Goal: Feedback & Contribution: Contribute content

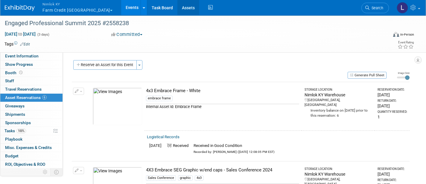
click at [177, 10] on link "Assets" at bounding box center [188, 7] width 22 height 15
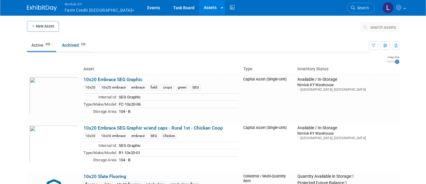
click at [384, 25] on span "search assets" at bounding box center [384, 27] width 26 height 5
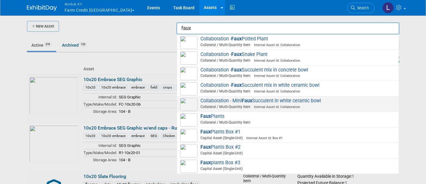
click at [287, 101] on span "Collaboration - Mini Faux Succulent in white ceramic bowl Collateral / Multi-Qu…" at bounding box center [288, 104] width 216 height 12
type input "Collaboration - Mini Faux Succulent in white ceramic bowl"
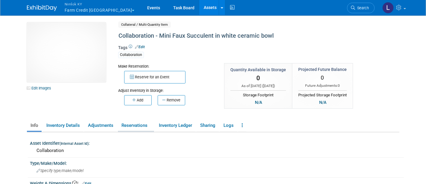
click at [139, 125] on link "Reservations" at bounding box center [136, 125] width 36 height 10
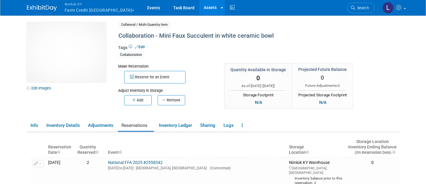
click at [199, 7] on link "Assets" at bounding box center [210, 7] width 22 height 15
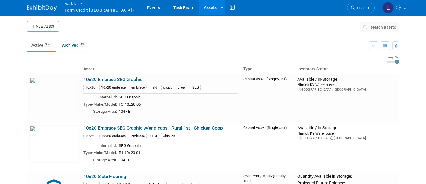
click at [382, 29] on span "search assets" at bounding box center [384, 27] width 26 height 5
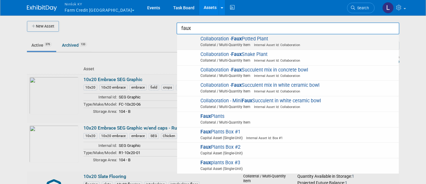
click at [219, 41] on span "Collaboration - Faux Potted Plant Collateral / Multi-Quantity Item Internal Ass…" at bounding box center [288, 42] width 216 height 12
type input "Collaboration - Faux Potted Plant"
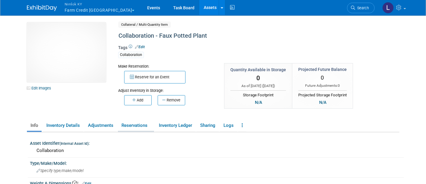
click at [134, 126] on link "Reservations" at bounding box center [136, 125] width 36 height 10
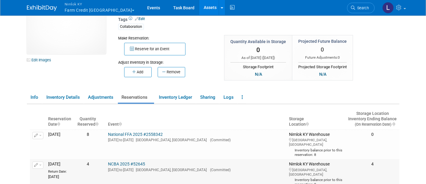
scroll to position [31, 0]
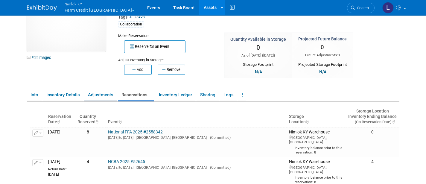
click at [107, 94] on link "Adjustments" at bounding box center [100, 95] width 32 height 10
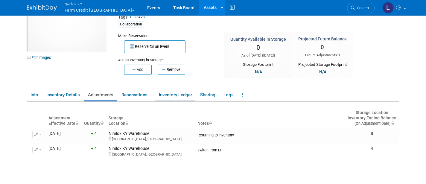
click at [167, 93] on link "Inventory Ledger" at bounding box center [175, 95] width 40 height 10
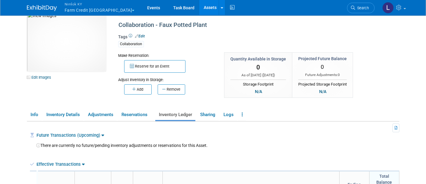
scroll to position [13, 0]
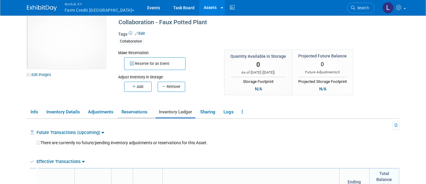
click at [134, 112] on link "Reservations" at bounding box center [136, 112] width 36 height 10
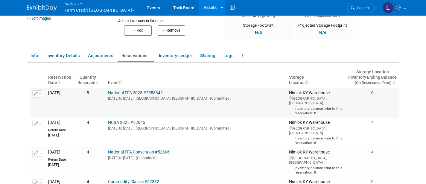
scroll to position [76, 0]
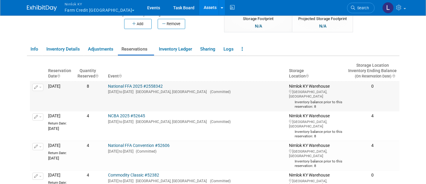
click at [40, 89] on button "button" at bounding box center [37, 87] width 11 height 7
click at [101, 46] on link "Adjustments" at bounding box center [100, 49] width 32 height 10
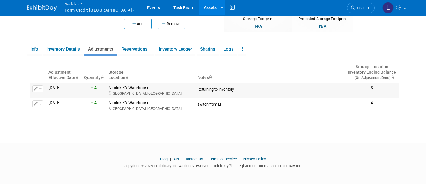
click at [41, 88] on span "button" at bounding box center [40, 88] width 2 height 1
click at [60, 105] on span "Delete Adjustment" at bounding box center [62, 107] width 37 height 5
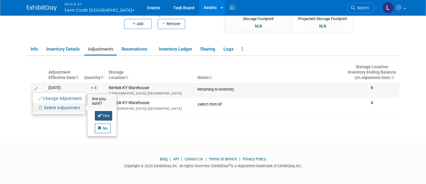
click at [106, 113] on link "Yes" at bounding box center [104, 116] width 18 height 10
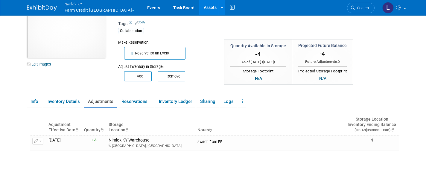
scroll to position [24, 0]
click at [136, 102] on link "Reservations" at bounding box center [136, 102] width 36 height 10
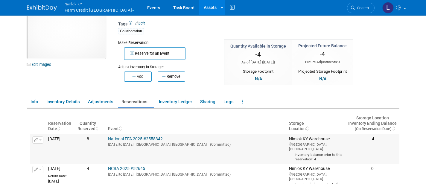
click at [41, 139] on span "button" at bounding box center [40, 139] width 2 height 1
click at [56, 148] on button "Change Reservation" at bounding box center [61, 150] width 51 height 8
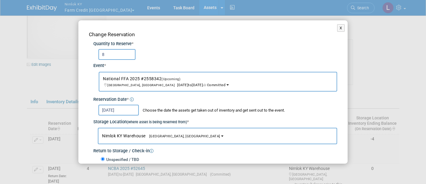
drag, startPoint x: 108, startPoint y: 55, endPoint x: 94, endPoint y: 52, distance: 13.7
click at [94, 52] on div "8" at bounding box center [215, 53] width 244 height 13
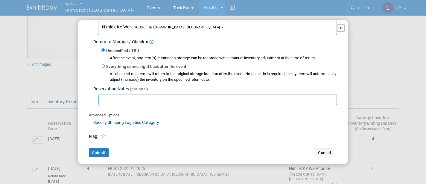
scroll to position [107, 0]
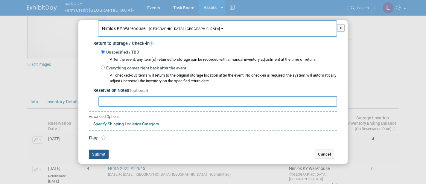
type input "4"
click at [96, 151] on button "Submit" at bounding box center [99, 155] width 20 height 10
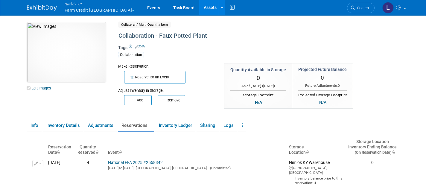
scroll to position [0, 0]
click at [199, 7] on link "Assets" at bounding box center [210, 7] width 22 height 15
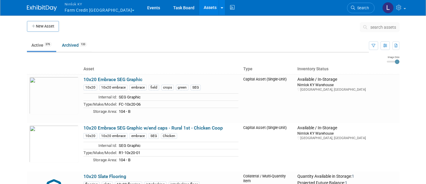
click at [384, 28] on span "search assets" at bounding box center [384, 27] width 26 height 5
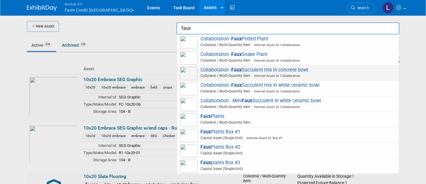
click at [268, 70] on span "Collaboration - Faux Succulent mix in concrete bowl Collateral / Multi-Quantity…" at bounding box center [288, 73] width 216 height 12
type input "Collaboration - Faux Succulent mix in concrete bowl"
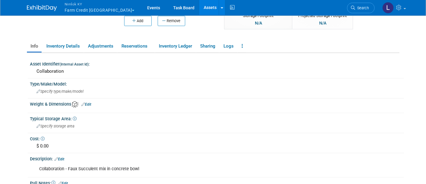
scroll to position [73, 0]
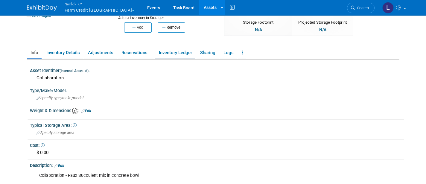
click at [180, 54] on link "Inventory Ledger" at bounding box center [175, 53] width 40 height 10
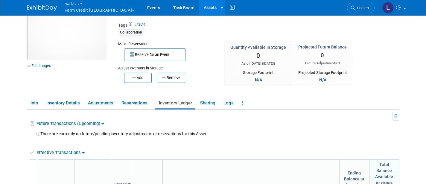
scroll to position [18, 0]
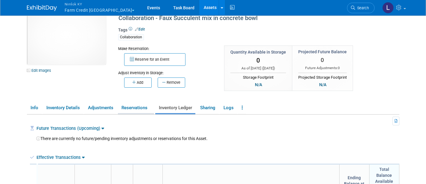
click at [129, 110] on link "Reservations" at bounding box center [136, 108] width 36 height 10
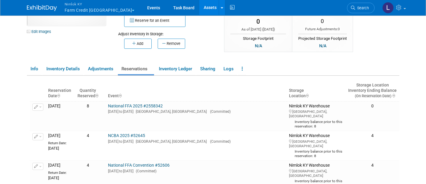
scroll to position [62, 0]
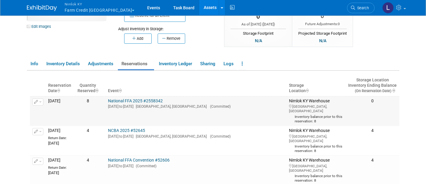
click at [40, 101] on span "button" at bounding box center [40, 101] width 2 height 1
click at [56, 108] on button "Change Reservation" at bounding box center [61, 112] width 51 height 8
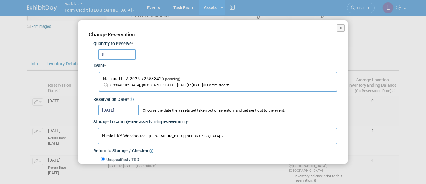
drag, startPoint x: 107, startPoint y: 55, endPoint x: 97, endPoint y: 53, distance: 10.6
click at [97, 53] on div "8" at bounding box center [215, 53] width 244 height 13
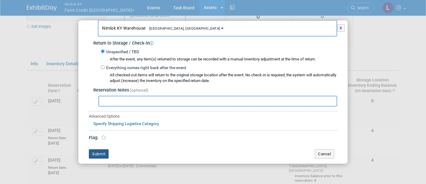
scroll to position [107, 0]
type input "4"
click at [102, 151] on button "Submit" at bounding box center [99, 155] width 20 height 10
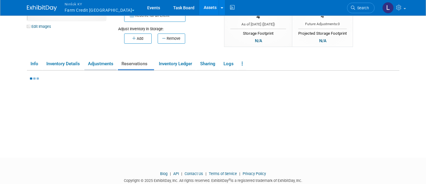
click at [100, 65] on link "Adjustments" at bounding box center [100, 64] width 32 height 10
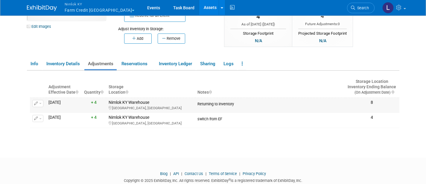
click at [41, 103] on span "button" at bounding box center [40, 103] width 2 height 1
click at [60, 122] on span "Delete Adjustment" at bounding box center [62, 122] width 37 height 5
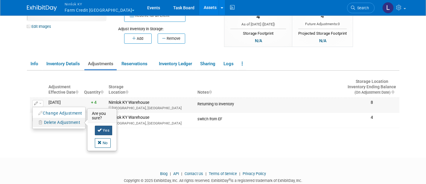
click at [106, 128] on link "Yes" at bounding box center [104, 131] width 18 height 10
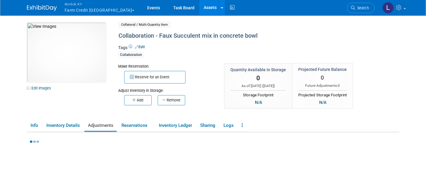
scroll to position [0, 0]
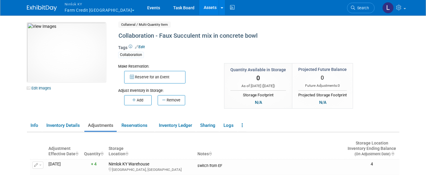
click at [199, 8] on link "Assets" at bounding box center [210, 7] width 22 height 15
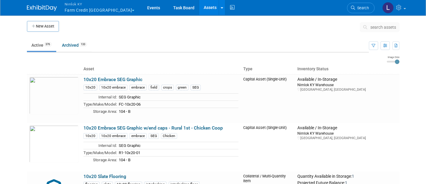
click at [382, 26] on span "search assets" at bounding box center [384, 27] width 26 height 5
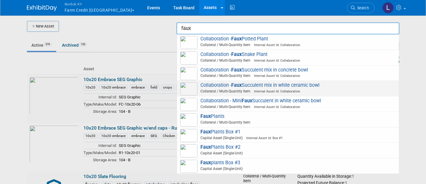
click at [303, 89] on span "Collateral / Multi-Quantity Item Internal Asset Id: Collaboration" at bounding box center [289, 91] width 214 height 5
type input "Collaboration - Faux Succulent mix in white ceramic bowl"
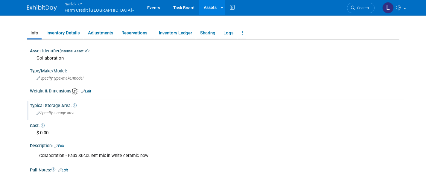
scroll to position [92, 0]
click at [177, 32] on link "Inventory Ledger" at bounding box center [175, 33] width 40 height 10
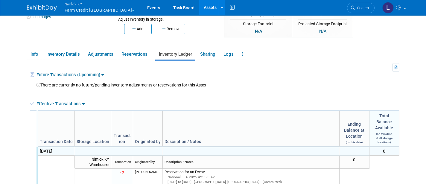
scroll to position [58, 0]
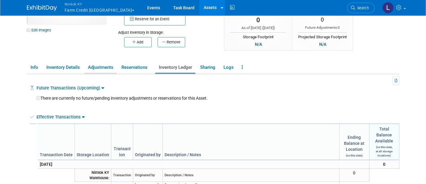
click at [99, 68] on link "Adjustments" at bounding box center [100, 67] width 32 height 10
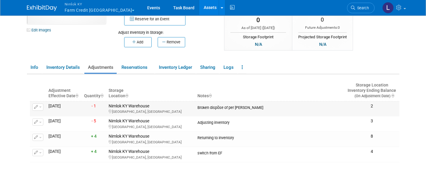
click at [41, 107] on span "button" at bounding box center [40, 107] width 2 height 1
click at [59, 115] on button "Change Adjustment" at bounding box center [61, 117] width 50 height 8
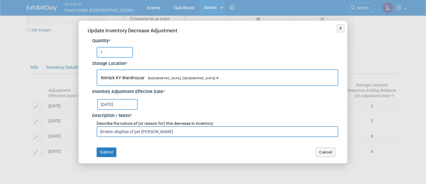
drag, startPoint x: 106, startPoint y: 52, endPoint x: 93, endPoint y: 51, distance: 12.9
click at [93, 51] on div "1" at bounding box center [215, 51] width 246 height 14
type input "3"
click at [110, 149] on button "Submit" at bounding box center [107, 153] width 20 height 10
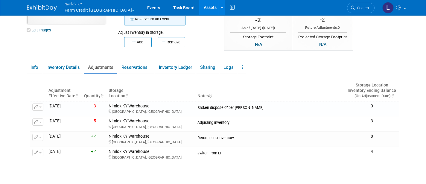
click at [164, 19] on button "Reserve for an Event" at bounding box center [154, 19] width 61 height 13
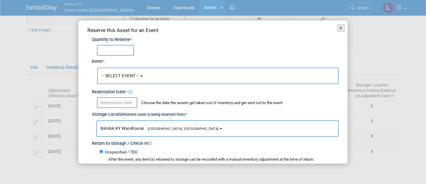
click at [342, 26] on button "X" at bounding box center [340, 28] width 7 height 8
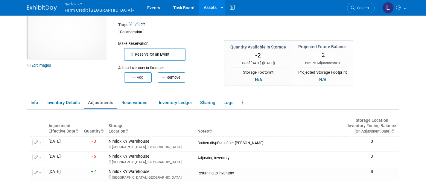
scroll to position [22, 0]
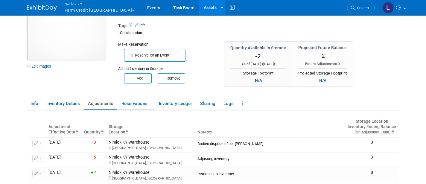
click at [133, 105] on link "Reservations" at bounding box center [136, 103] width 36 height 10
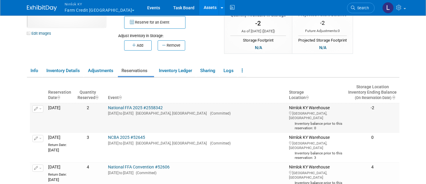
scroll to position [57, 0]
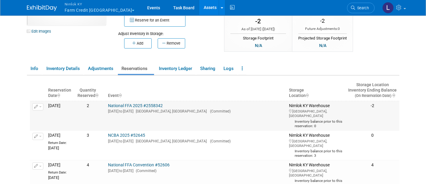
click at [40, 103] on button "button" at bounding box center [37, 106] width 11 height 7
click at [63, 124] on span "Delete Reservation" at bounding box center [62, 125] width 37 height 5
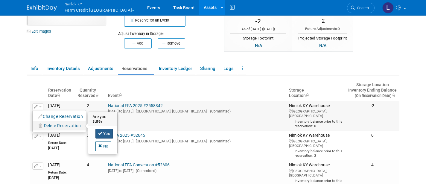
click at [109, 130] on link "Yes" at bounding box center [104, 134] width 18 height 10
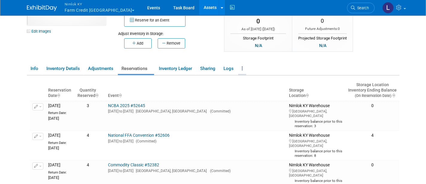
click at [243, 68] on icon at bounding box center [242, 68] width 1 height 4
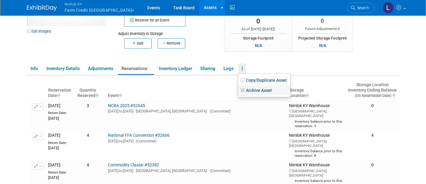
click at [261, 91] on link "Archive Asset" at bounding box center [264, 91] width 52 height 10
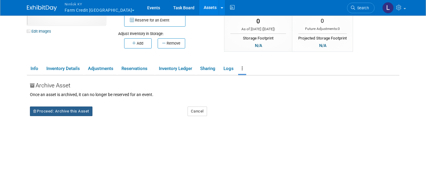
click at [67, 112] on button "Proceed: Archive this Asset" at bounding box center [61, 112] width 63 height 10
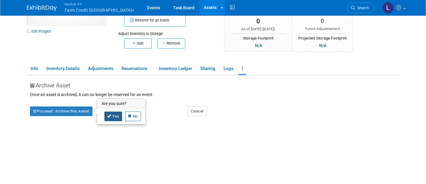
click at [114, 115] on link "Yes" at bounding box center [113, 117] width 18 height 10
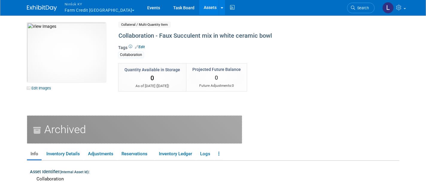
click at [199, 9] on link "Assets" at bounding box center [210, 7] width 22 height 15
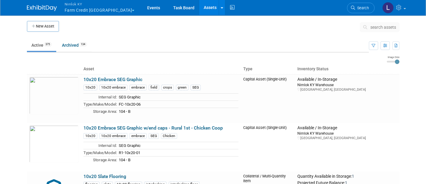
click at [386, 26] on span "search assets" at bounding box center [384, 27] width 26 height 5
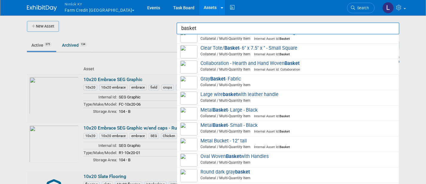
scroll to position [146, 0]
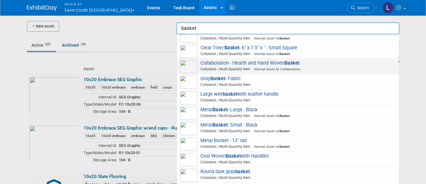
click at [263, 60] on span "Collaboration - Hearth and Hand Woven Basket Collateral / Multi-Quantity Item I…" at bounding box center [288, 66] width 216 height 12
type input "Collaboration - Hearth and Hand Woven Basket"
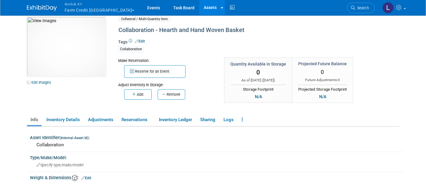
scroll to position [5, 0]
click at [199, 10] on link "Assets" at bounding box center [210, 7] width 22 height 15
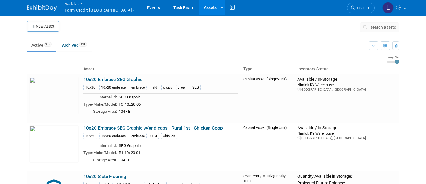
click at [379, 27] on span "search assets" at bounding box center [384, 27] width 26 height 5
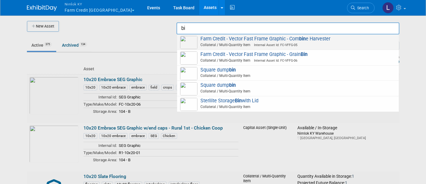
type input "b"
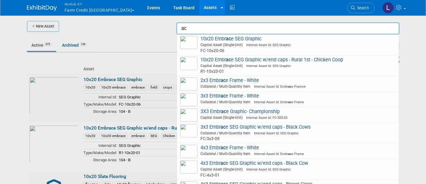
type input "a"
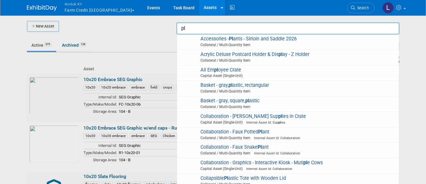
type input "p"
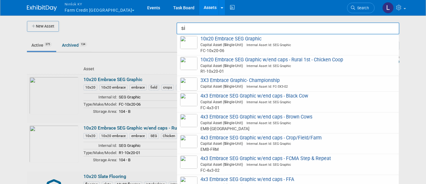
type input "s"
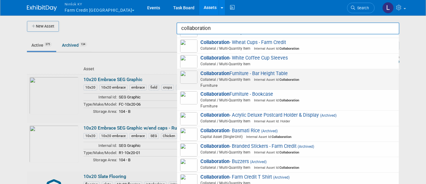
scroll to position [963, 0]
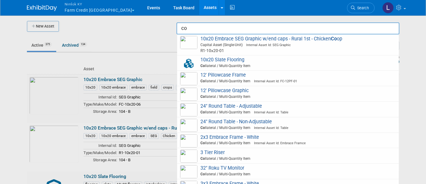
type input "c"
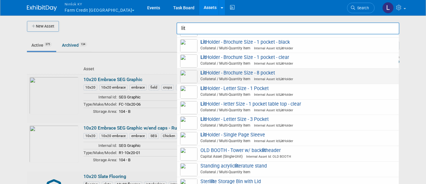
scroll to position [162, 0]
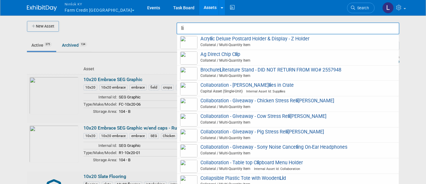
type input "l"
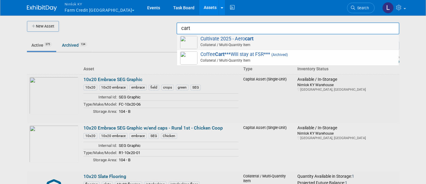
click at [225, 40] on span "Cultivate 2025 - Aero cart Collateral / Multi-Quantity Item" at bounding box center [288, 42] width 216 height 12
type input "Cultivate 2025 - Aerocart"
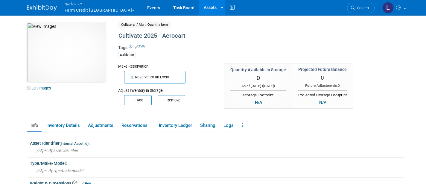
click at [248, 124] on ul "Info Inventory Details Adjustments Reservations Inventory Ledger Sharing Logs C…" at bounding box center [213, 126] width 373 height 13
click at [238, 125] on ul "Info Inventory Details Adjustments Reservations Inventory Ledger Sharing Logs C…" at bounding box center [213, 126] width 373 height 13
click at [244, 127] on link at bounding box center [242, 125] width 8 height 10
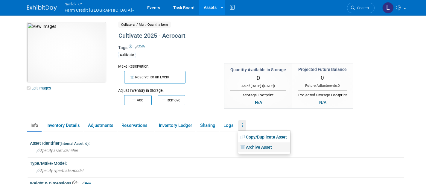
click at [255, 147] on link "Archive Asset" at bounding box center [264, 147] width 52 height 10
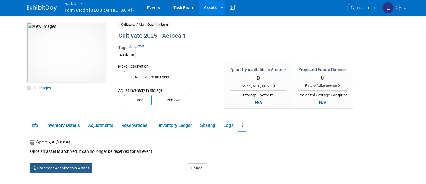
click at [81, 167] on button "Proceed: Archive this Asset" at bounding box center [61, 168] width 63 height 10
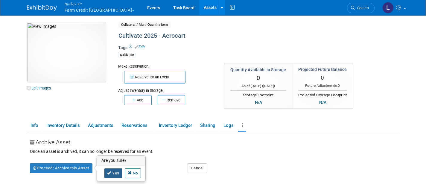
click at [115, 173] on link "Yes" at bounding box center [113, 173] width 18 height 10
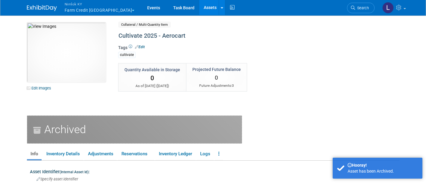
click at [199, 6] on link "Assets" at bounding box center [210, 7] width 22 height 15
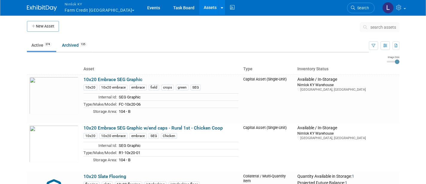
click at [383, 28] on span "search assets" at bounding box center [384, 27] width 26 height 5
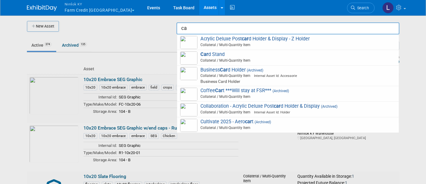
type input "c"
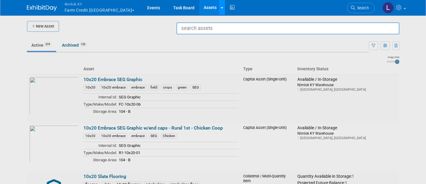
click at [219, 8] on link at bounding box center [222, 7] width 6 height 15
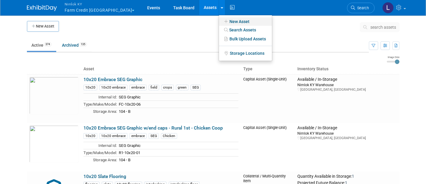
click at [223, 20] on link "New Asset" at bounding box center [245, 21] width 53 height 8
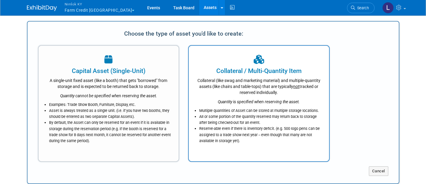
click at [247, 79] on div "Collateral (like swag and marketing material) and multiple-quantity assets (lik…" at bounding box center [258, 85] width 125 height 20
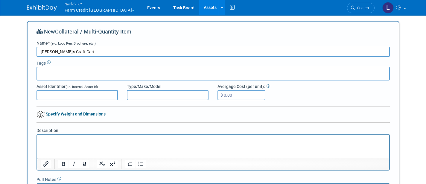
scroll to position [16, 0]
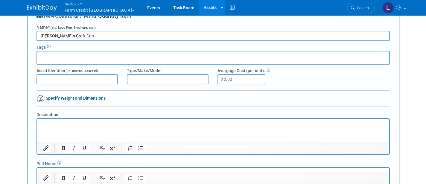
type input "[PERSON_NAME]'s Craft Cart"
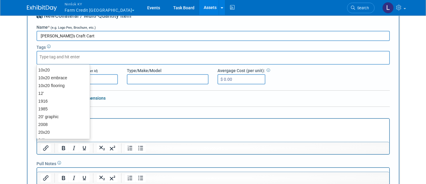
click at [47, 56] on input "text" at bounding box center [64, 57] width 48 height 6
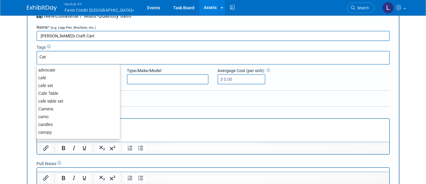
type input "Cart"
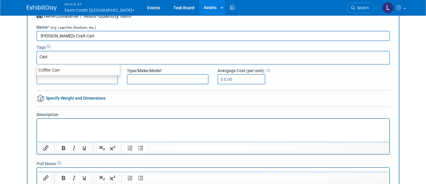
type input "Cart"
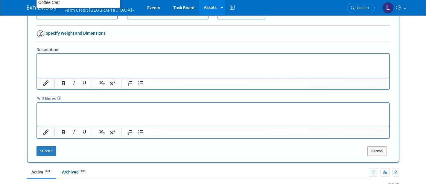
scroll to position [99, 0]
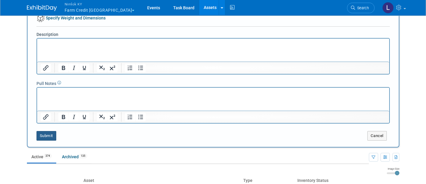
click at [45, 138] on button "Submit" at bounding box center [47, 136] width 20 height 10
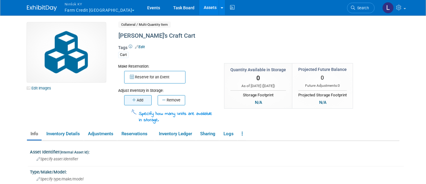
click at [137, 98] on button "Add" at bounding box center [138, 100] width 28 height 10
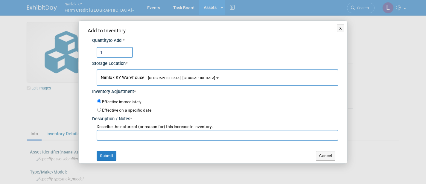
type input "1"
click at [113, 133] on input "text" at bounding box center [218, 135] width 242 height 11
type input "Adding to Inventory"
click at [110, 154] on button "Submit" at bounding box center [107, 156] width 20 height 10
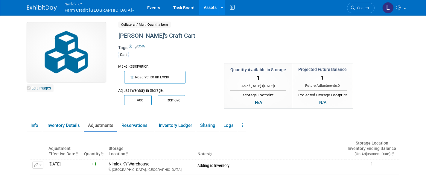
click at [42, 88] on link "Edit Images" at bounding box center [40, 87] width 27 height 7
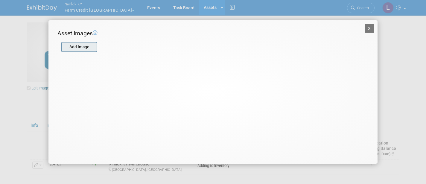
click at [80, 48] on input "file" at bounding box center [60, 46] width 71 height 9
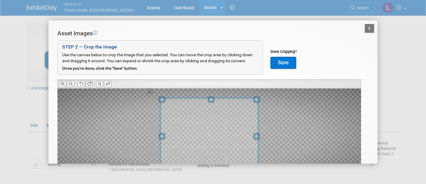
click at [89, 85] on button at bounding box center [89, 84] width 7 height 6
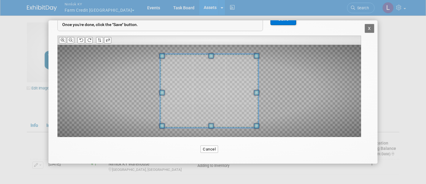
scroll to position [43, 0]
click at [72, 41] on icon at bounding box center [71, 41] width 4 height 4
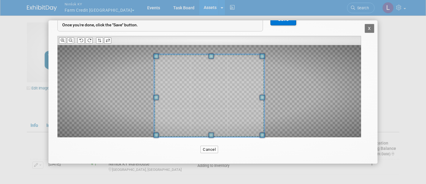
click at [212, 137] on span at bounding box center [210, 135] width 5 height 5
click at [288, 23] on button "Save" at bounding box center [284, 19] width 26 height 12
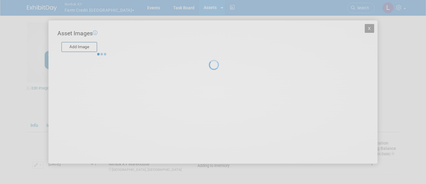
scroll to position [0, 0]
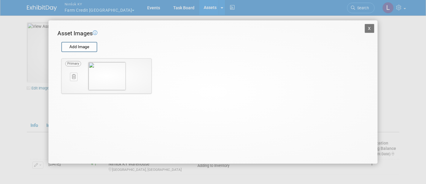
click at [372, 28] on button "X" at bounding box center [370, 28] width 10 height 9
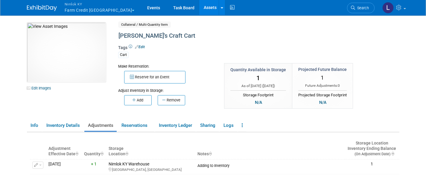
click at [259, 81] on div "1" at bounding box center [258, 78] width 56 height 11
